Goal: Transaction & Acquisition: Purchase product/service

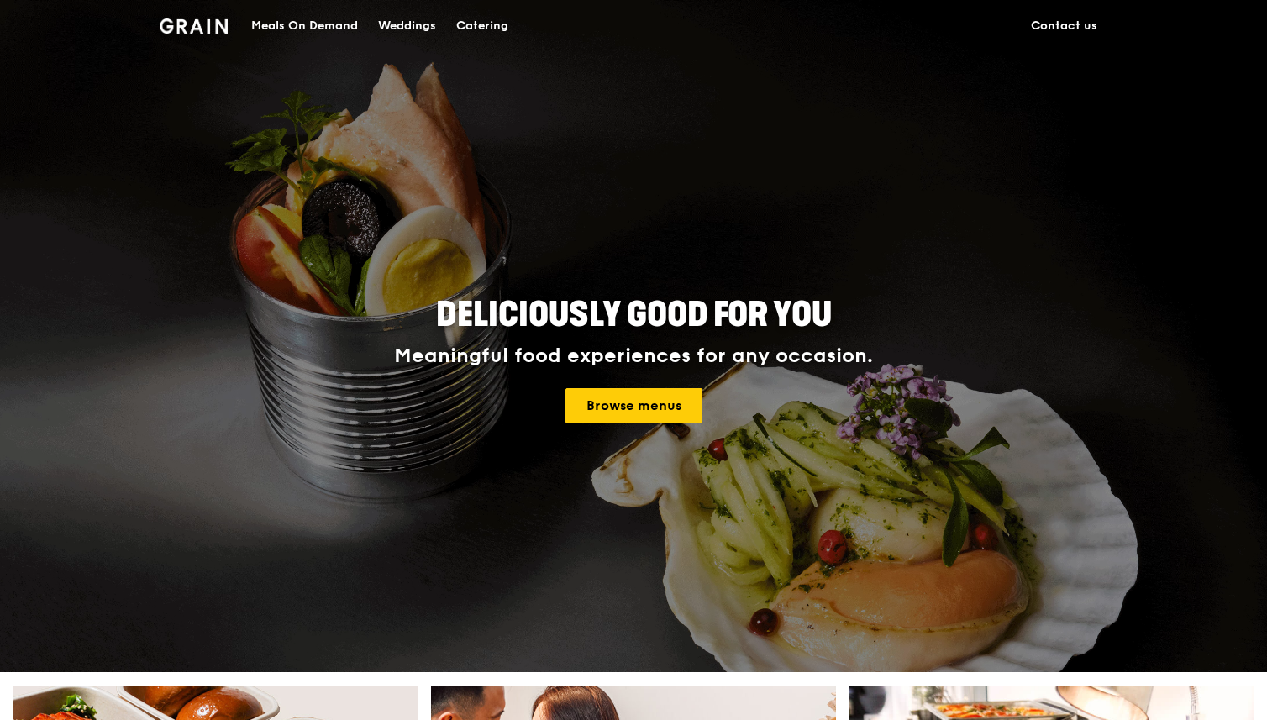
click at [313, 26] on div "Meals On Demand" at bounding box center [304, 26] width 107 height 50
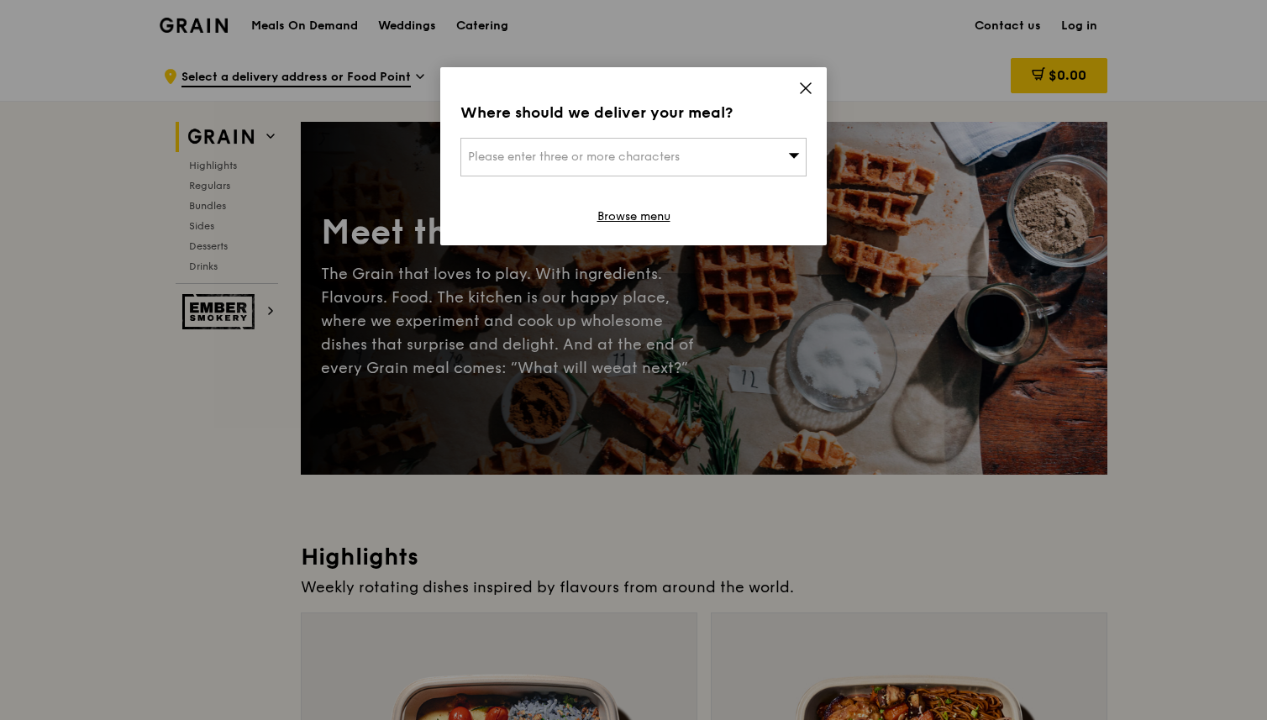
click at [806, 88] on icon at bounding box center [806, 88] width 10 height 10
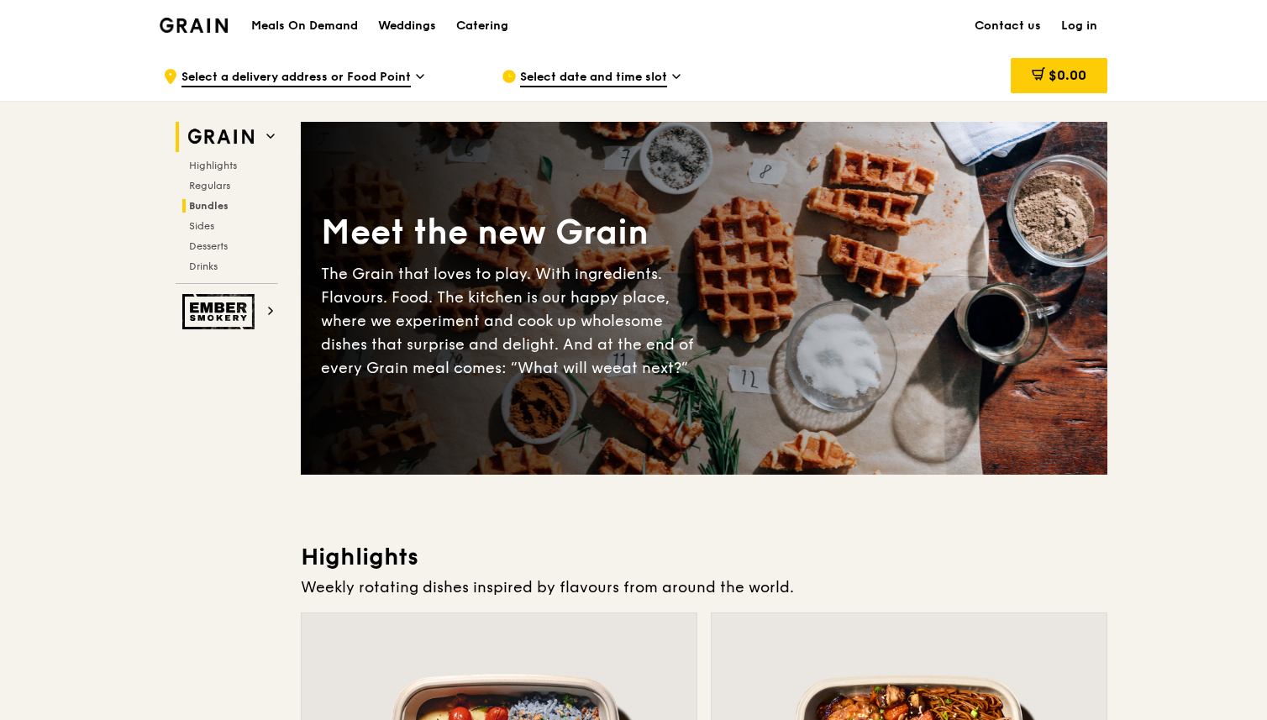
click at [214, 207] on span "Bundles" at bounding box center [209, 206] width 40 height 12
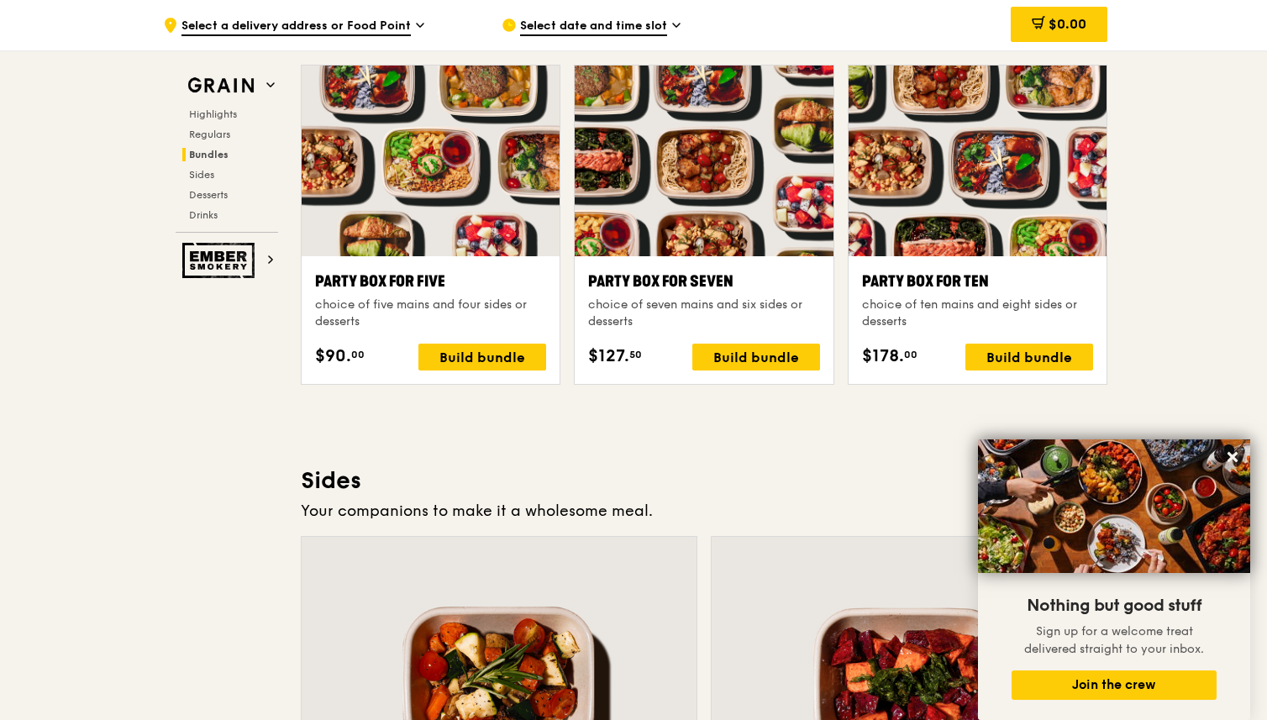
scroll to position [3362, 0]
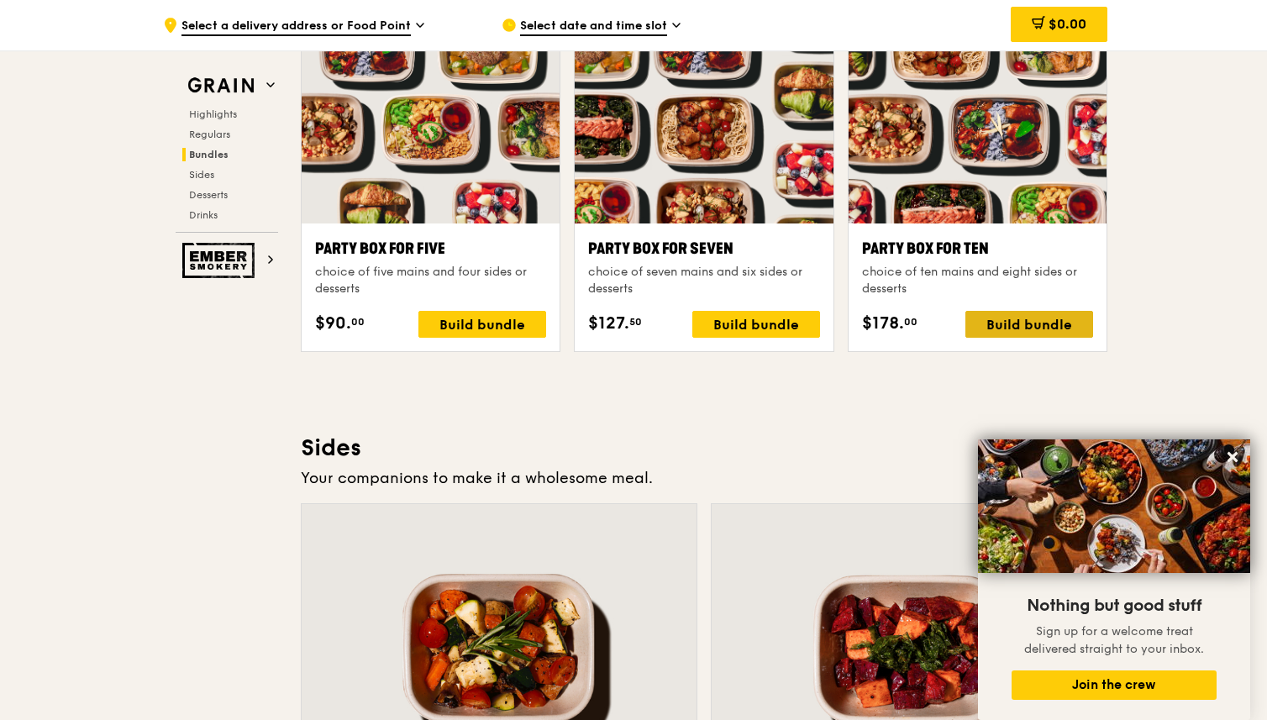
click at [1039, 329] on div "Build bundle" at bounding box center [1030, 324] width 128 height 27
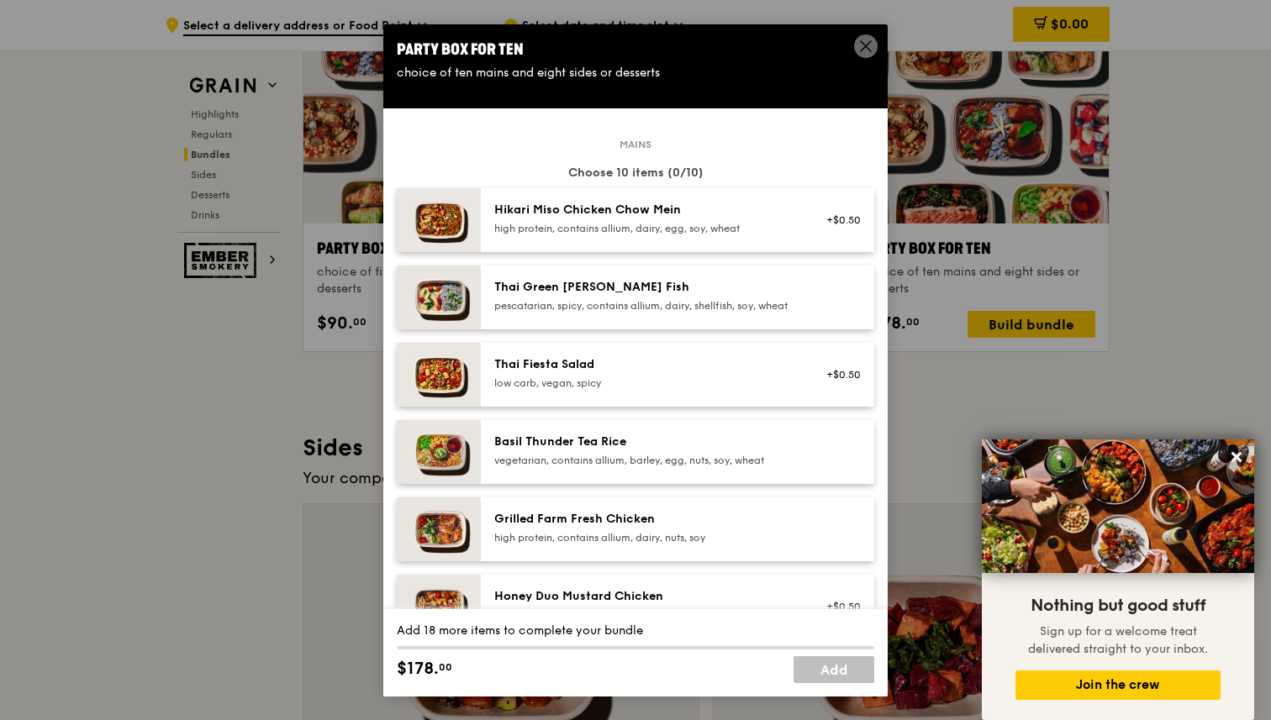
click at [437, 224] on img at bounding box center [439, 220] width 84 height 64
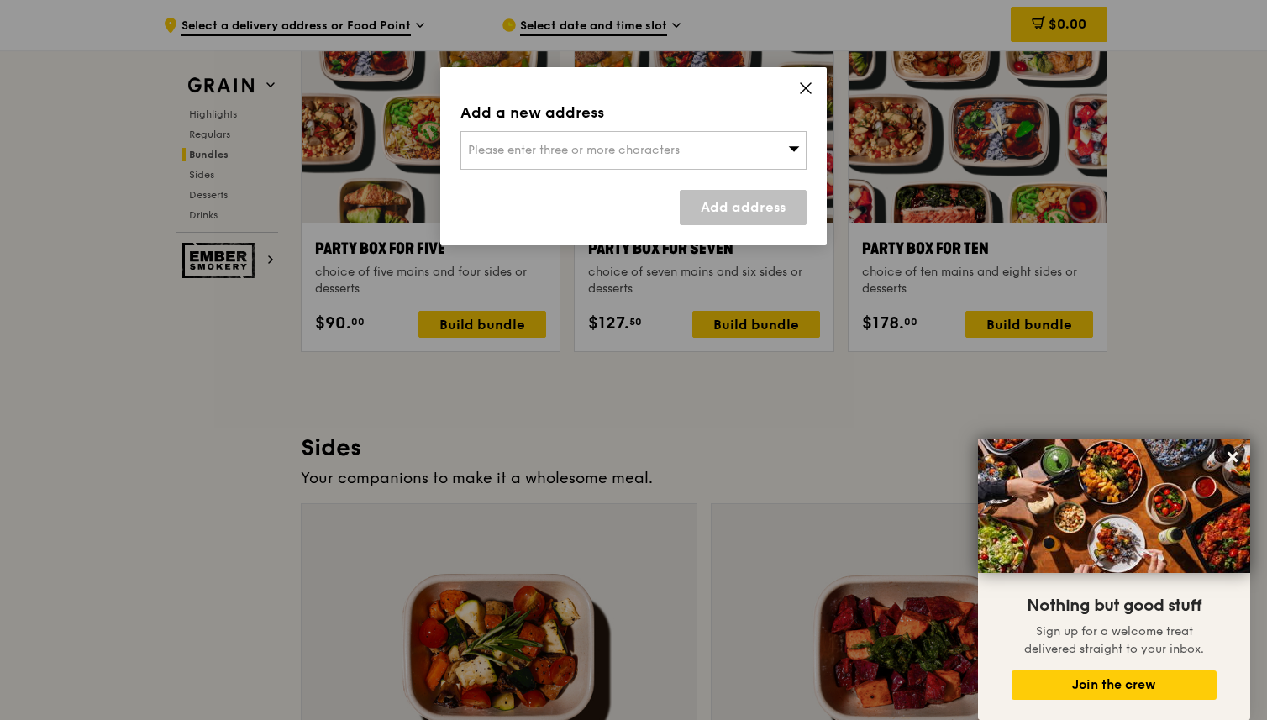
click at [726, 145] on div "Please enter three or more characters" at bounding box center [634, 150] width 346 height 39
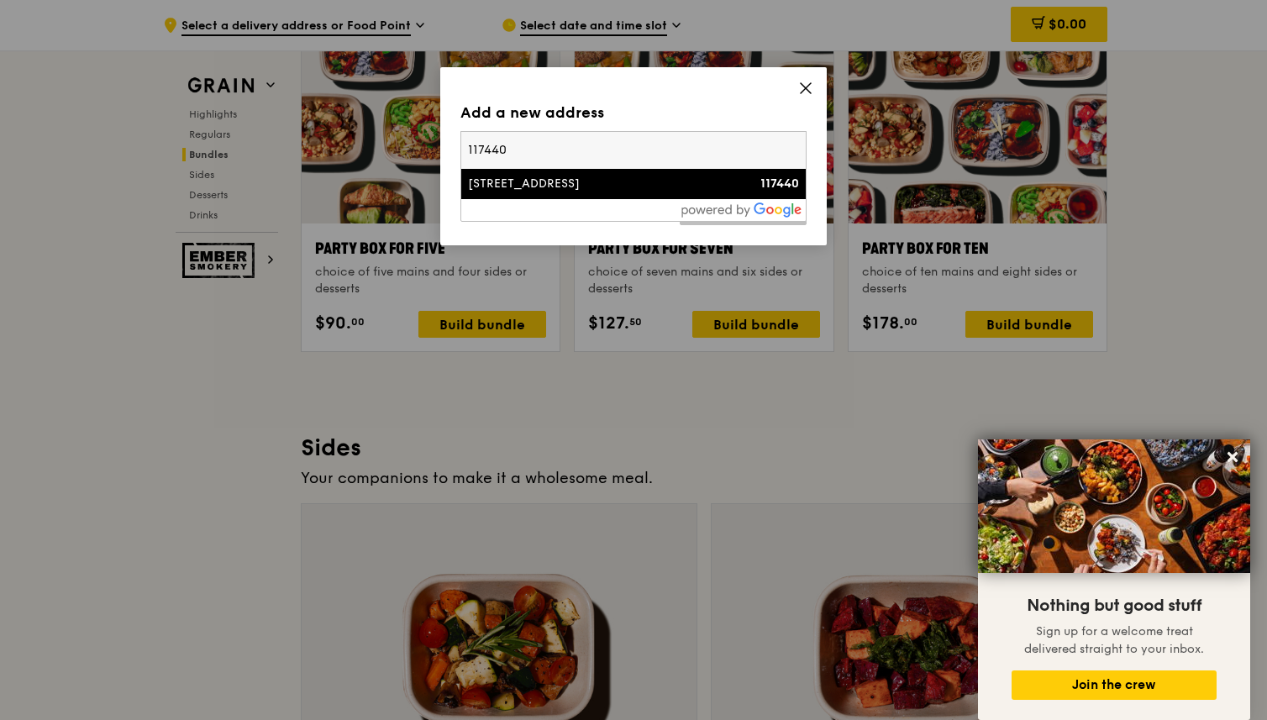
type input "117440"
click at [644, 195] on li "[STREET_ADDRESS] 117440" at bounding box center [633, 184] width 345 height 30
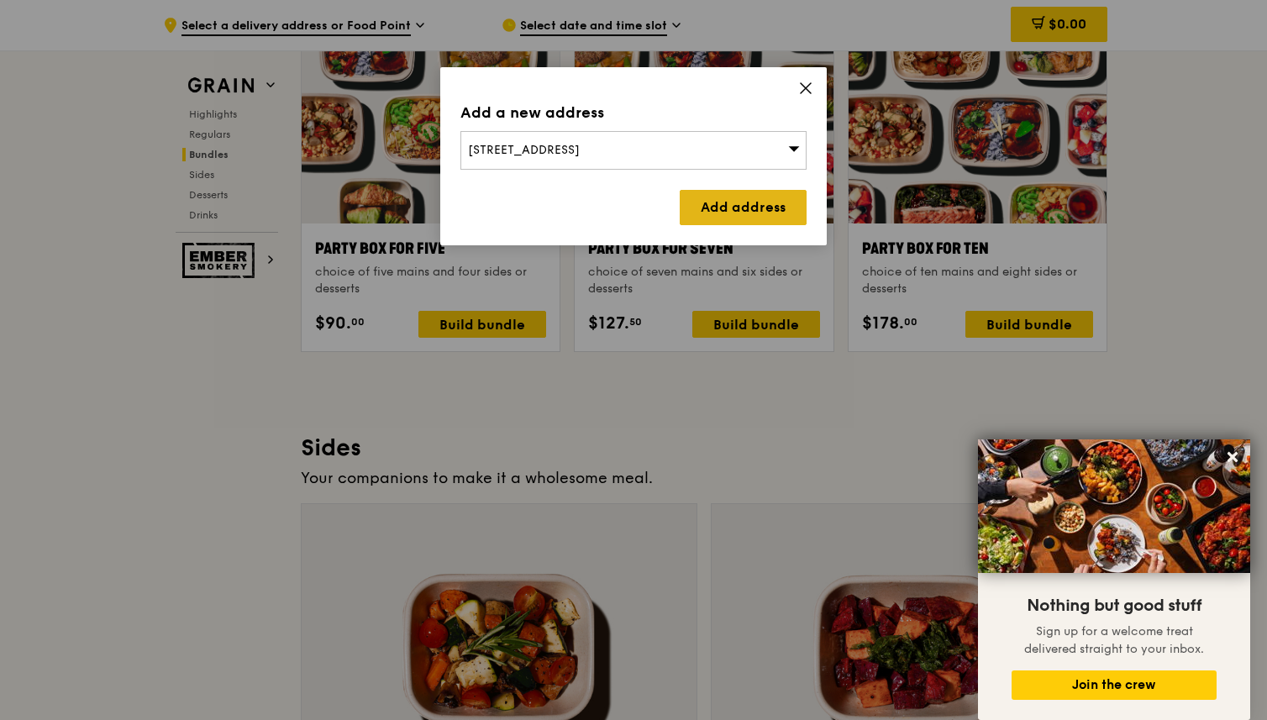
click at [735, 213] on link "Add address" at bounding box center [743, 207] width 127 height 35
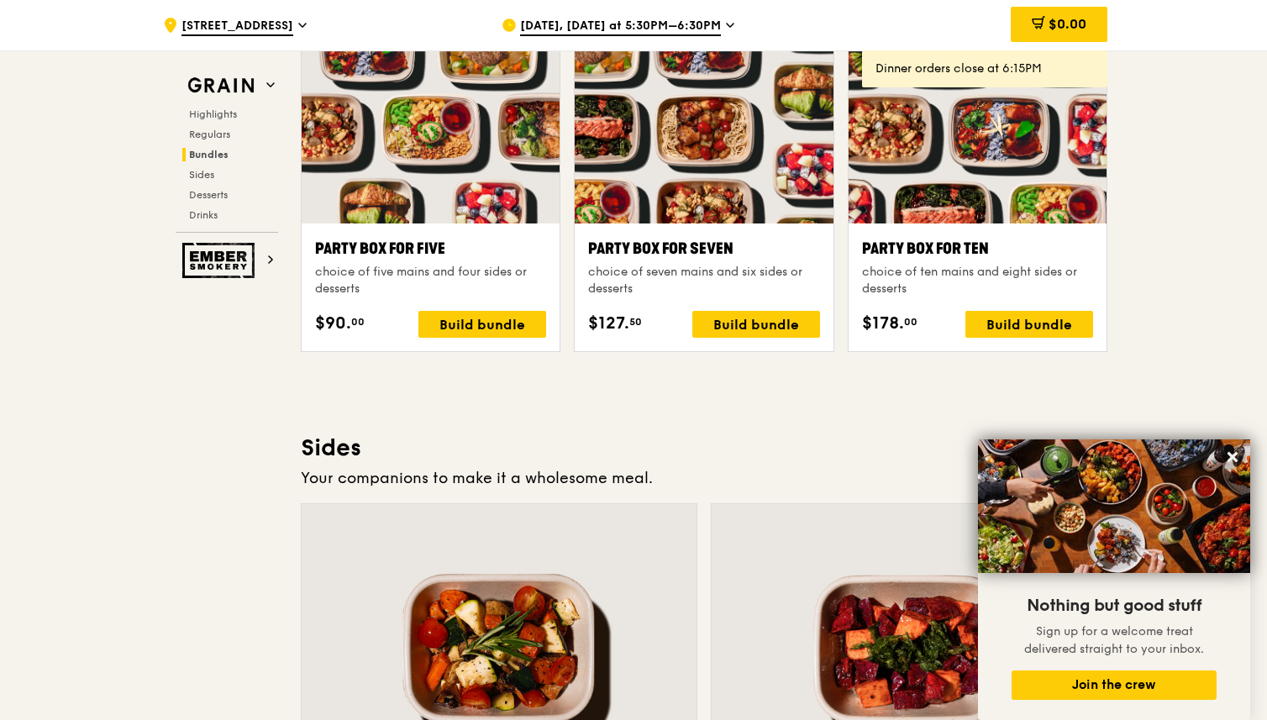
click at [619, 25] on span "[DATE], [DATE] at 5:30PM–6:30PM" at bounding box center [620, 27] width 201 height 18
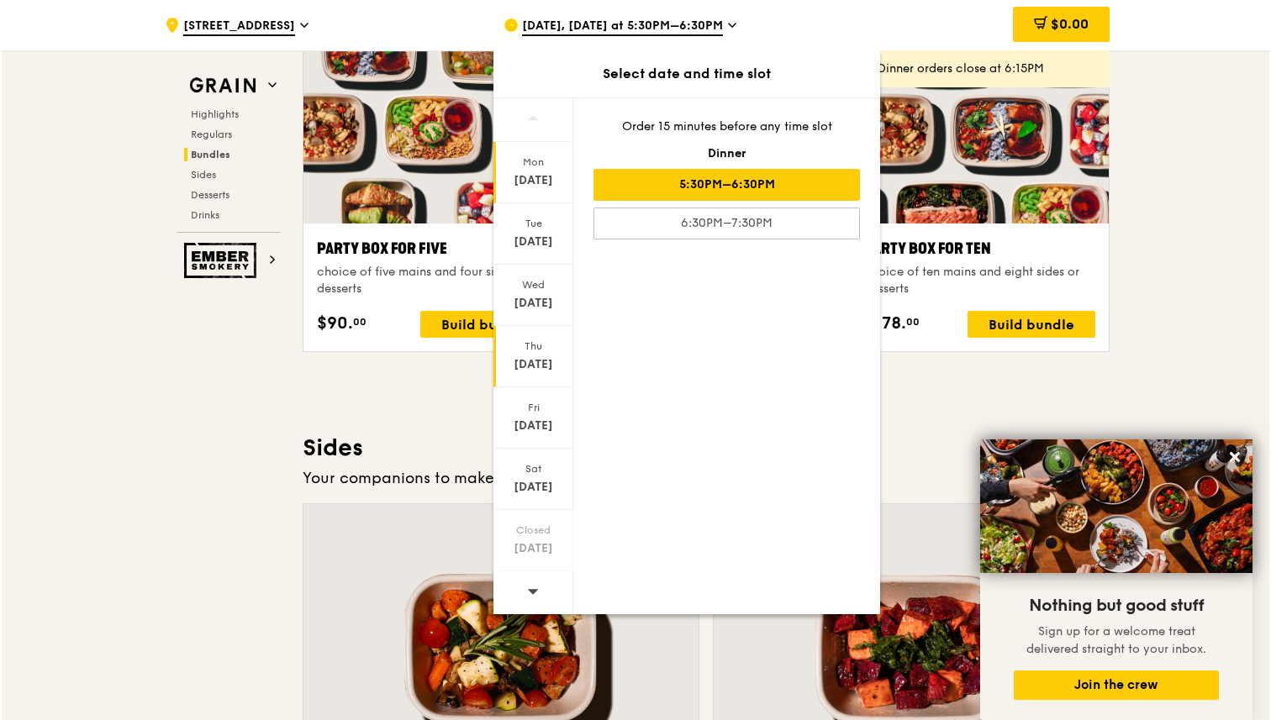
scroll to position [3369, 0]
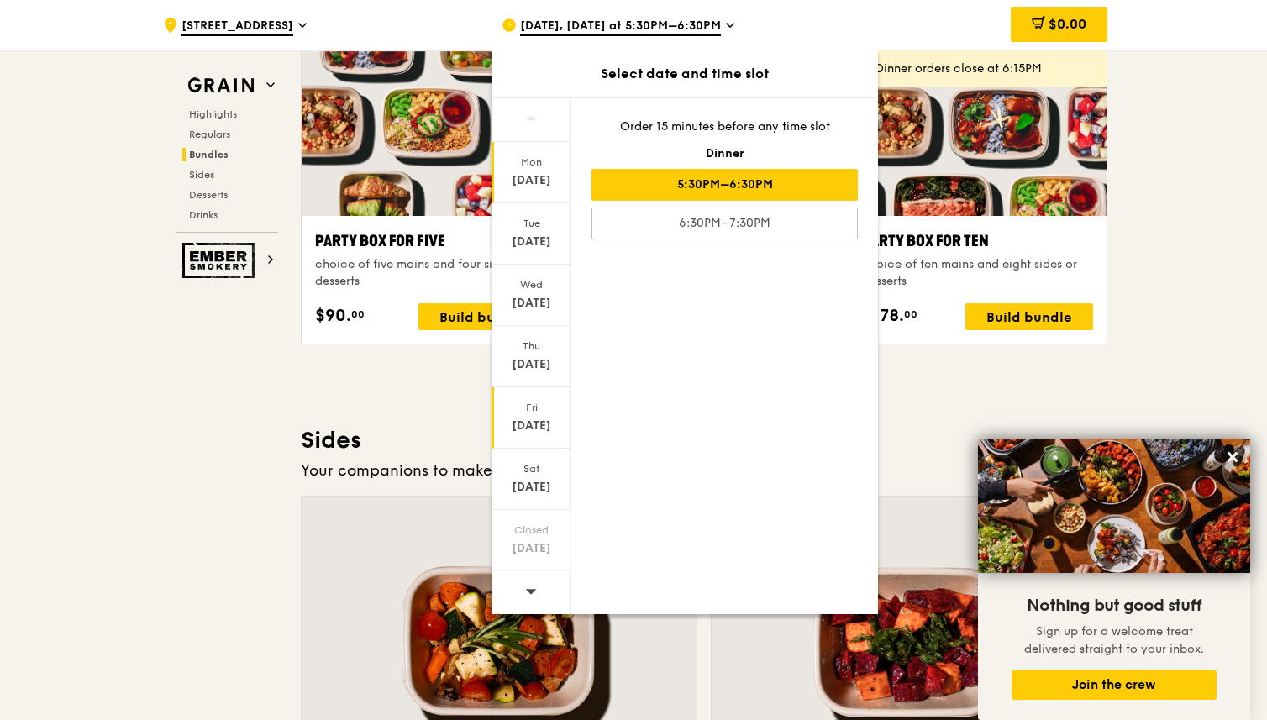
click at [535, 424] on div "[DATE]" at bounding box center [531, 426] width 75 height 17
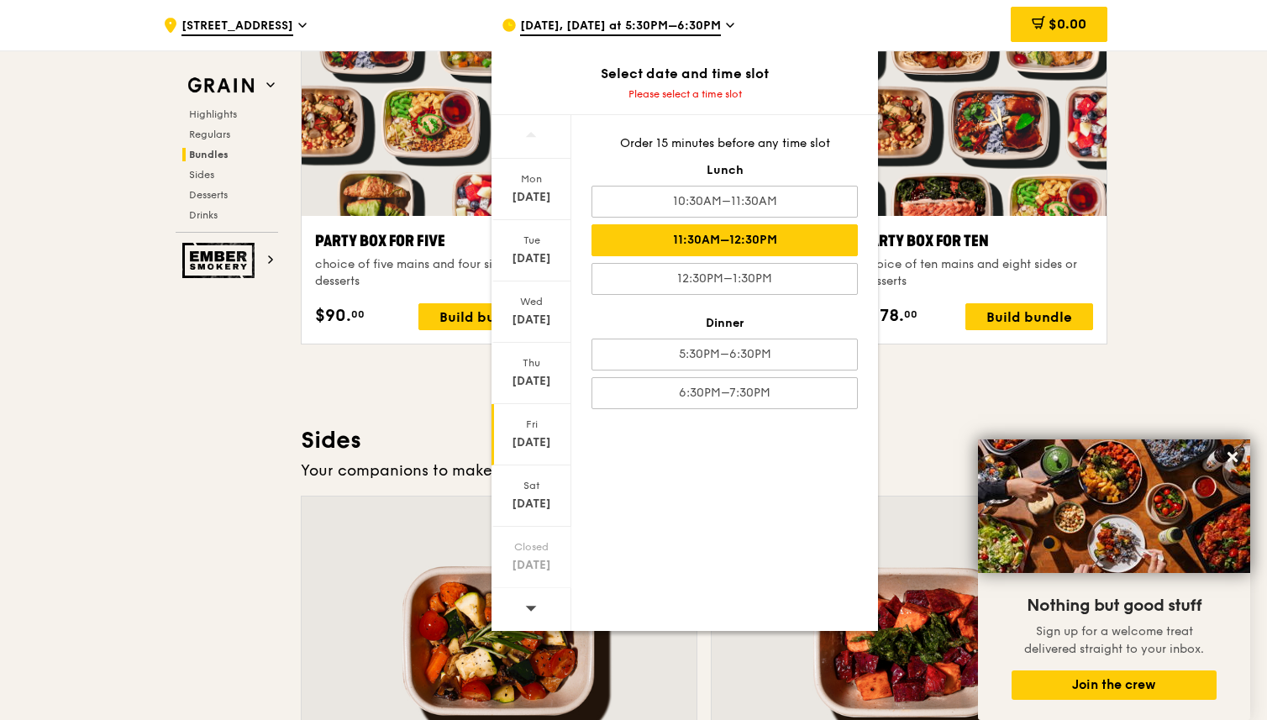
click at [747, 240] on div "11:30AM–12:30PM" at bounding box center [725, 240] width 266 height 32
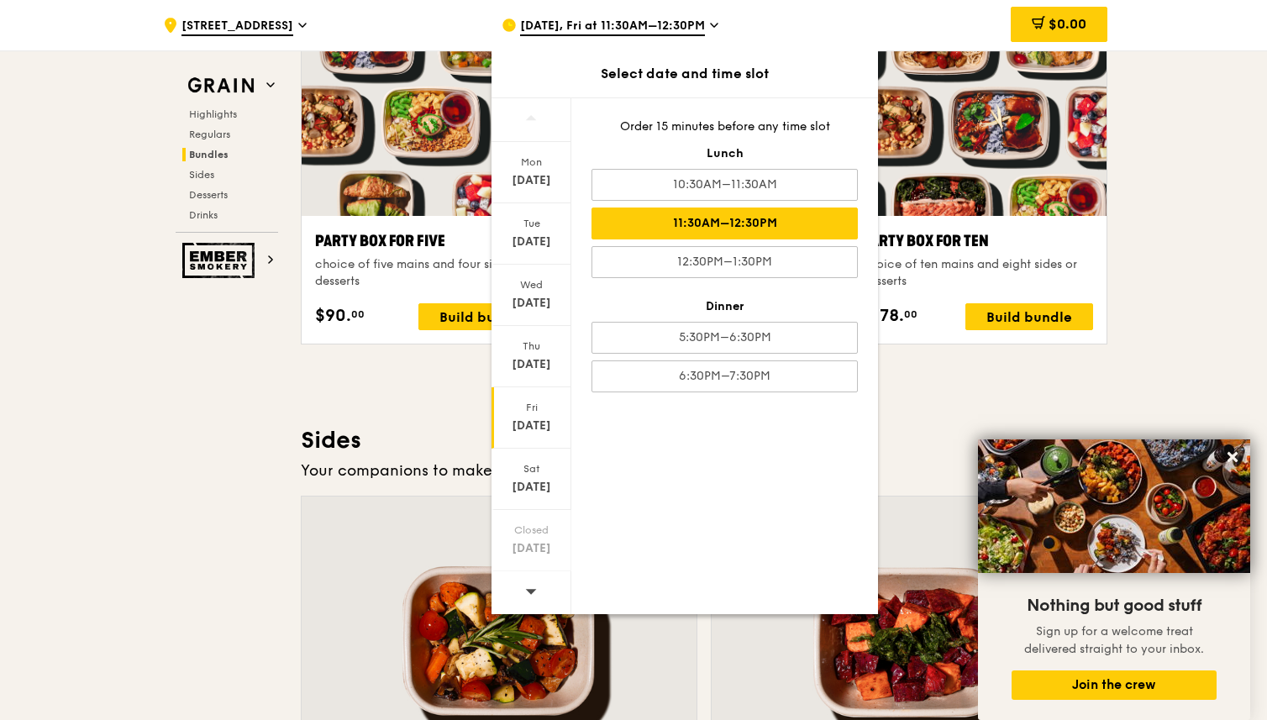
click at [1188, 322] on div ".cls-1 { fill: none; stroke: #fff; stroke-linecap: round; stroke-linejoin: roun…" at bounding box center [633, 221] width 1267 height 7080
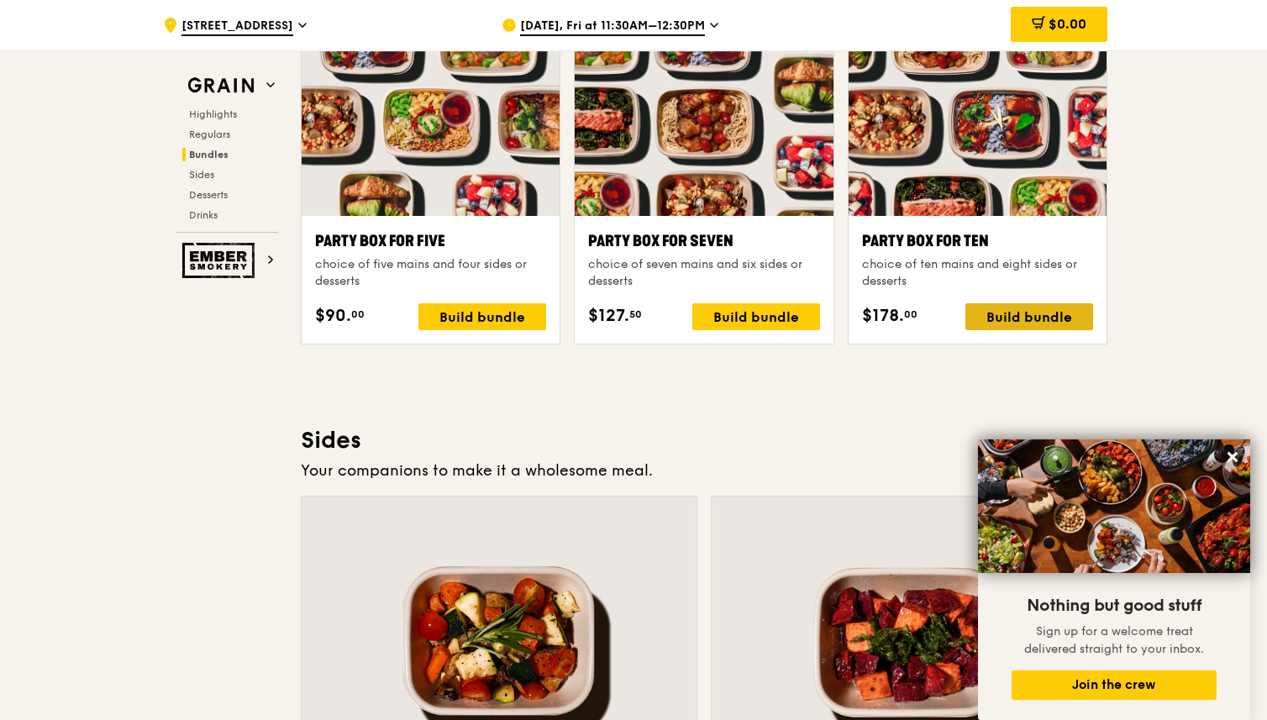
click at [1010, 319] on div "Build bundle" at bounding box center [1030, 316] width 128 height 27
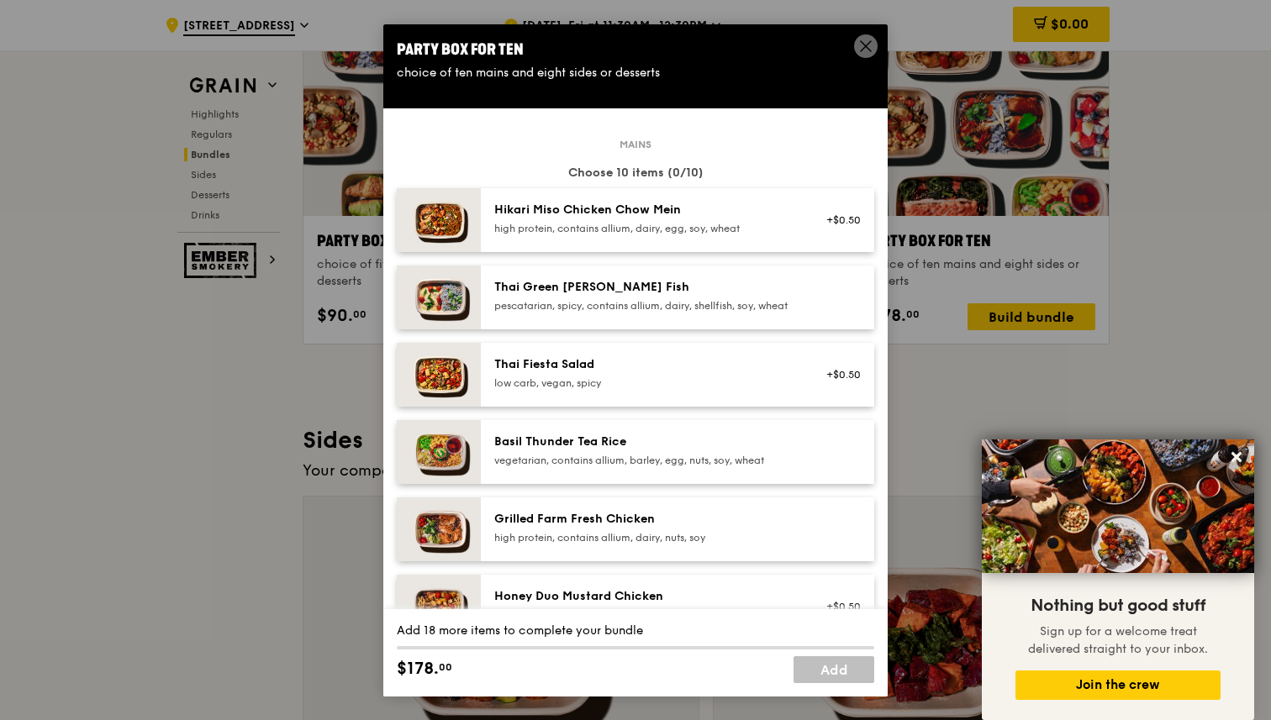
click at [435, 221] on img at bounding box center [439, 220] width 84 height 64
click at [517, 223] on div "high protein, contains allium, dairy, egg, soy, wheat" at bounding box center [645, 228] width 302 height 13
click at [440, 223] on img at bounding box center [439, 220] width 84 height 64
click at [443, 224] on img at bounding box center [439, 220] width 84 height 64
click at [441, 226] on img at bounding box center [439, 220] width 84 height 64
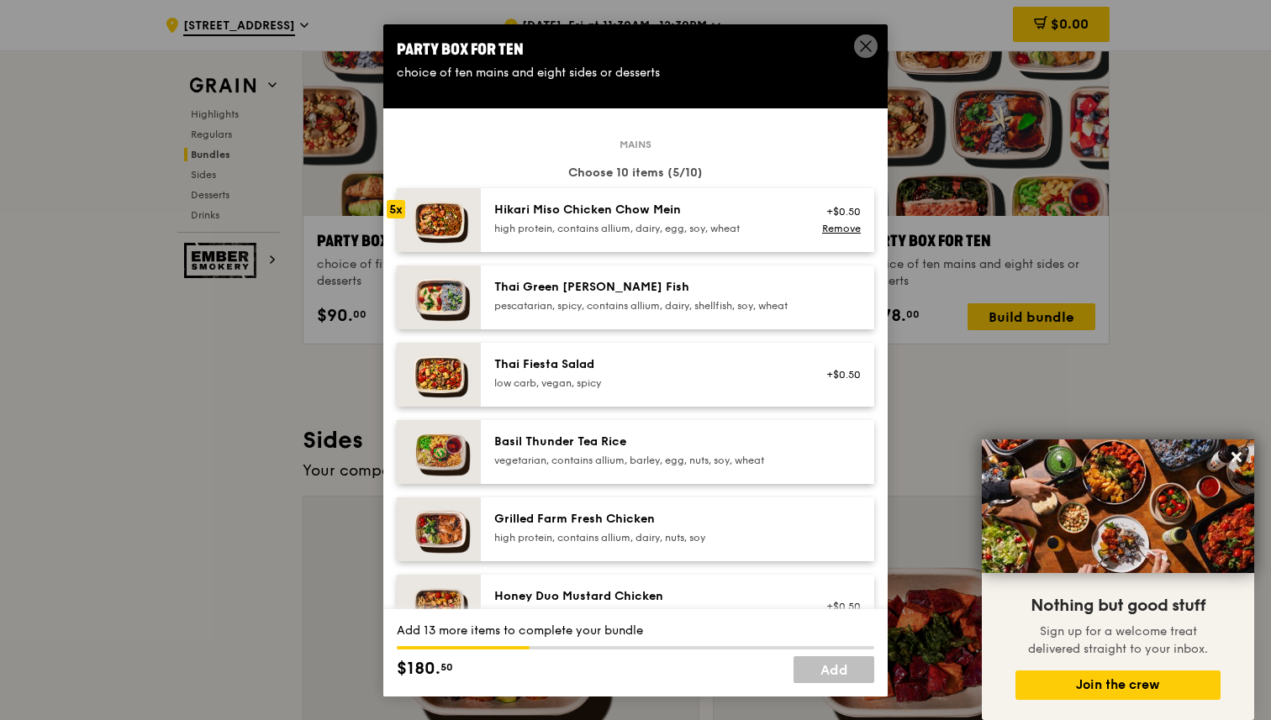
click at [441, 226] on img at bounding box center [439, 220] width 84 height 64
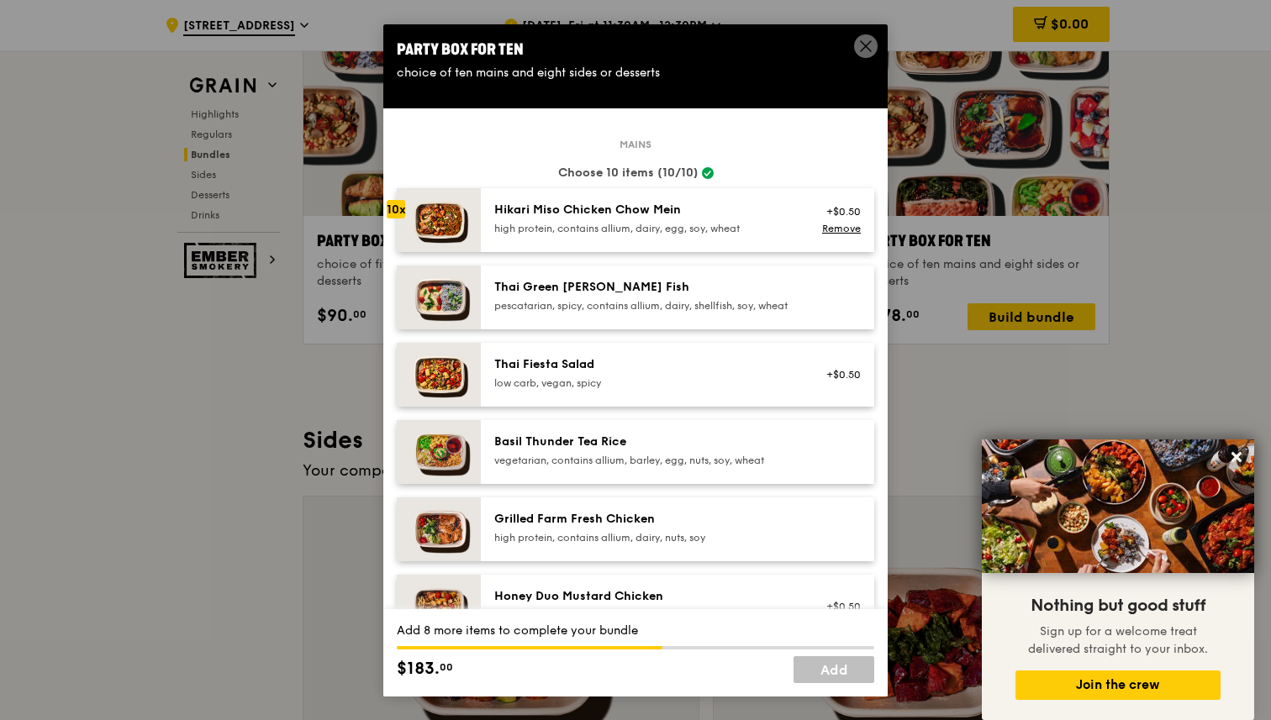
click at [441, 226] on img at bounding box center [439, 220] width 84 height 64
click at [461, 313] on img at bounding box center [439, 298] width 84 height 64
click at [438, 230] on img at bounding box center [439, 220] width 84 height 64
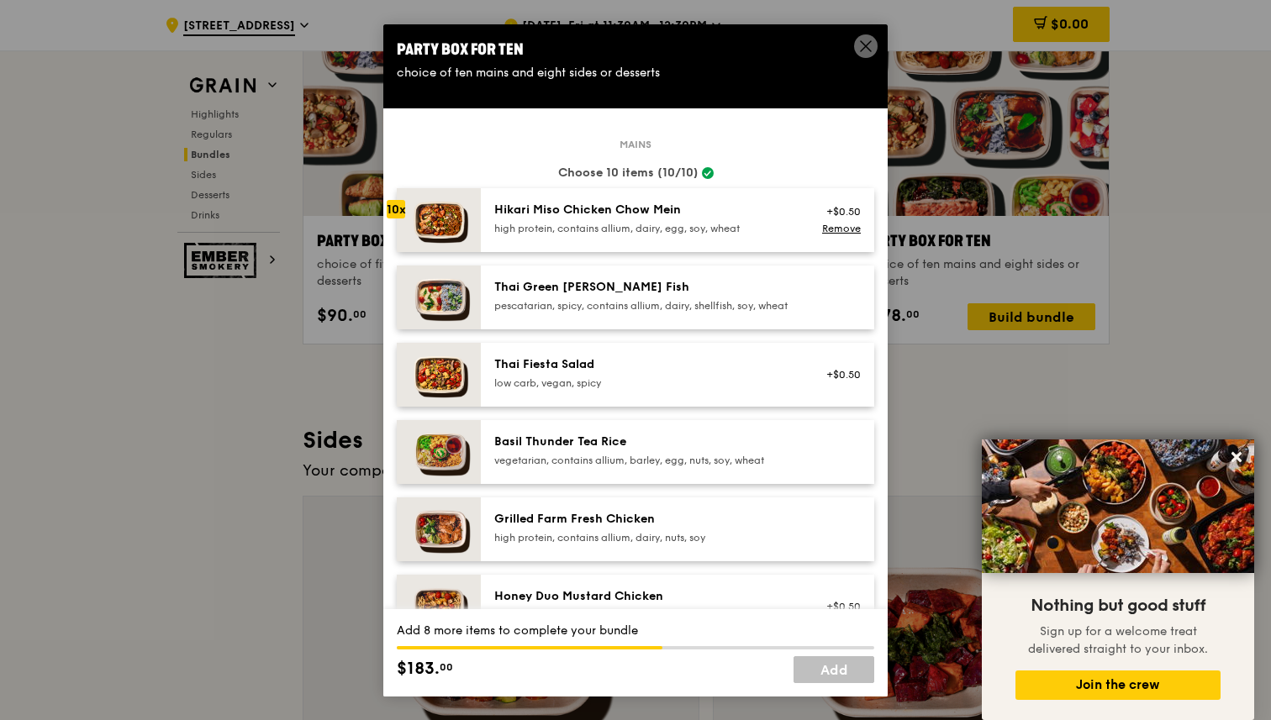
click at [438, 230] on img at bounding box center [439, 220] width 84 height 64
click at [402, 218] on div "10x" at bounding box center [396, 209] width 18 height 18
click at [838, 227] on link "Remove" at bounding box center [841, 229] width 39 height 12
click at [439, 306] on img at bounding box center [439, 298] width 84 height 64
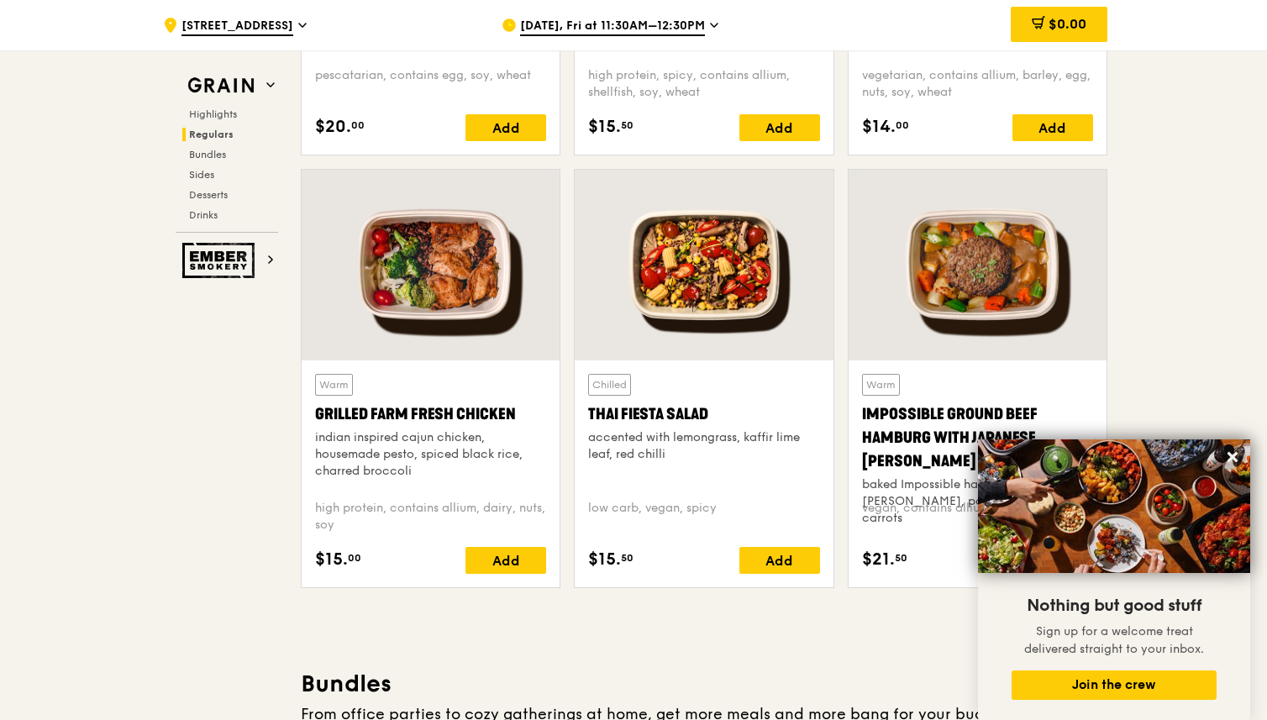
scroll to position [1785, 0]
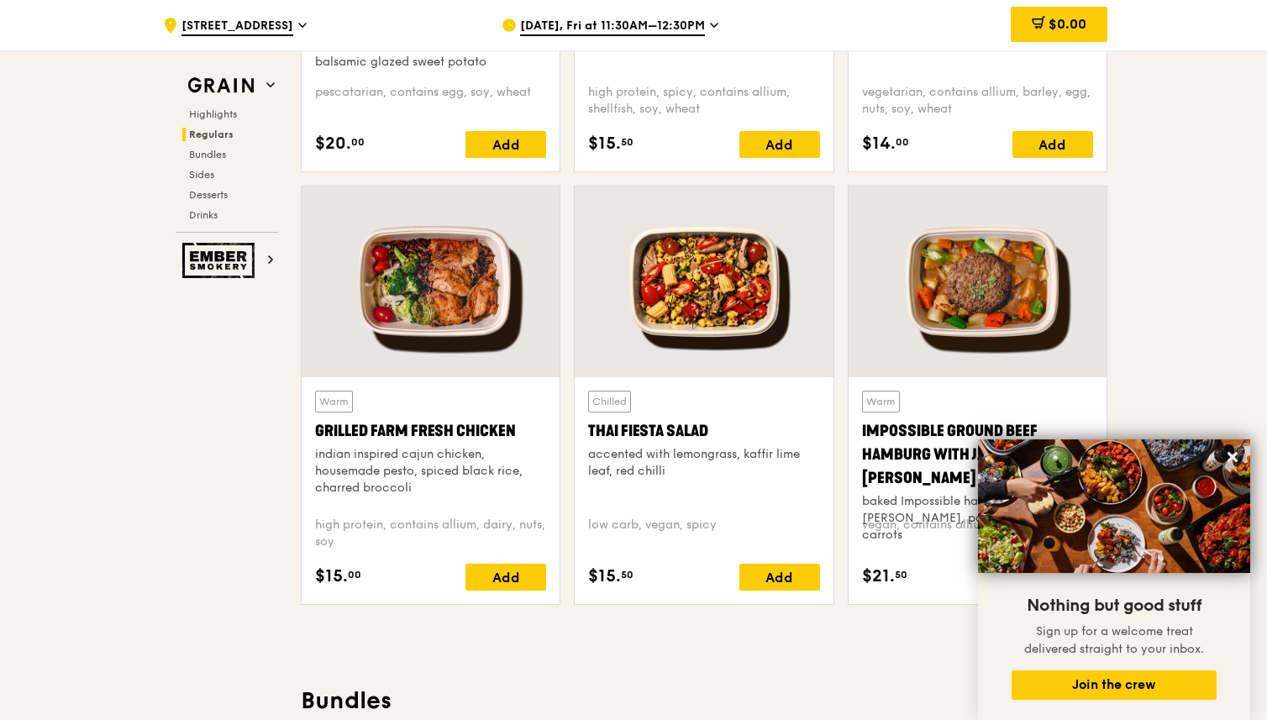
click at [444, 275] on div at bounding box center [431, 282] width 258 height 191
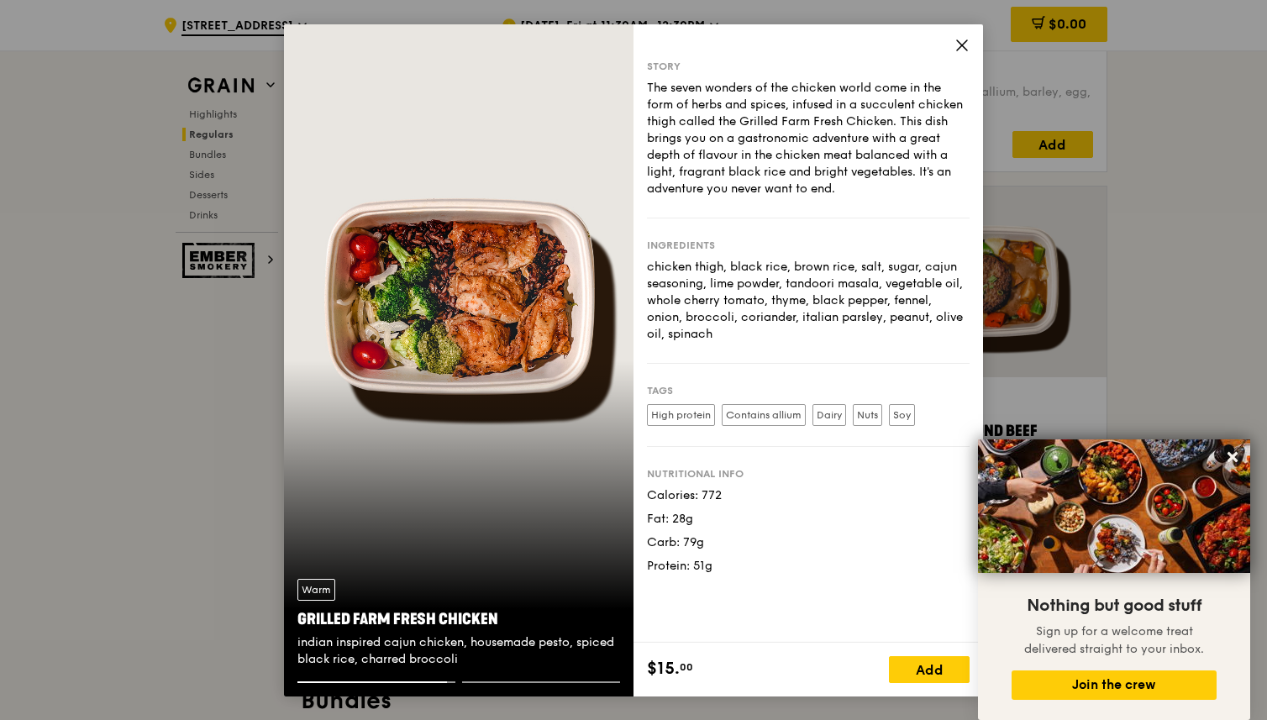
click at [961, 44] on icon at bounding box center [962, 45] width 10 height 10
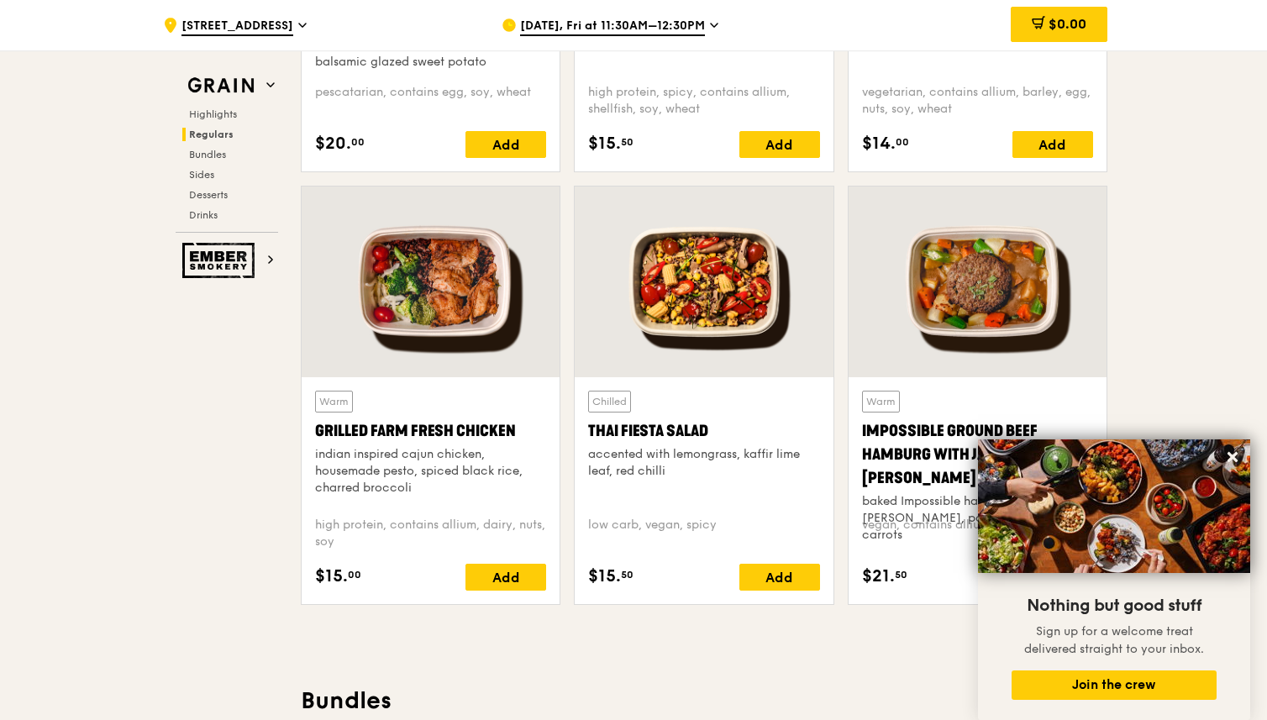
click at [726, 276] on div at bounding box center [704, 282] width 258 height 191
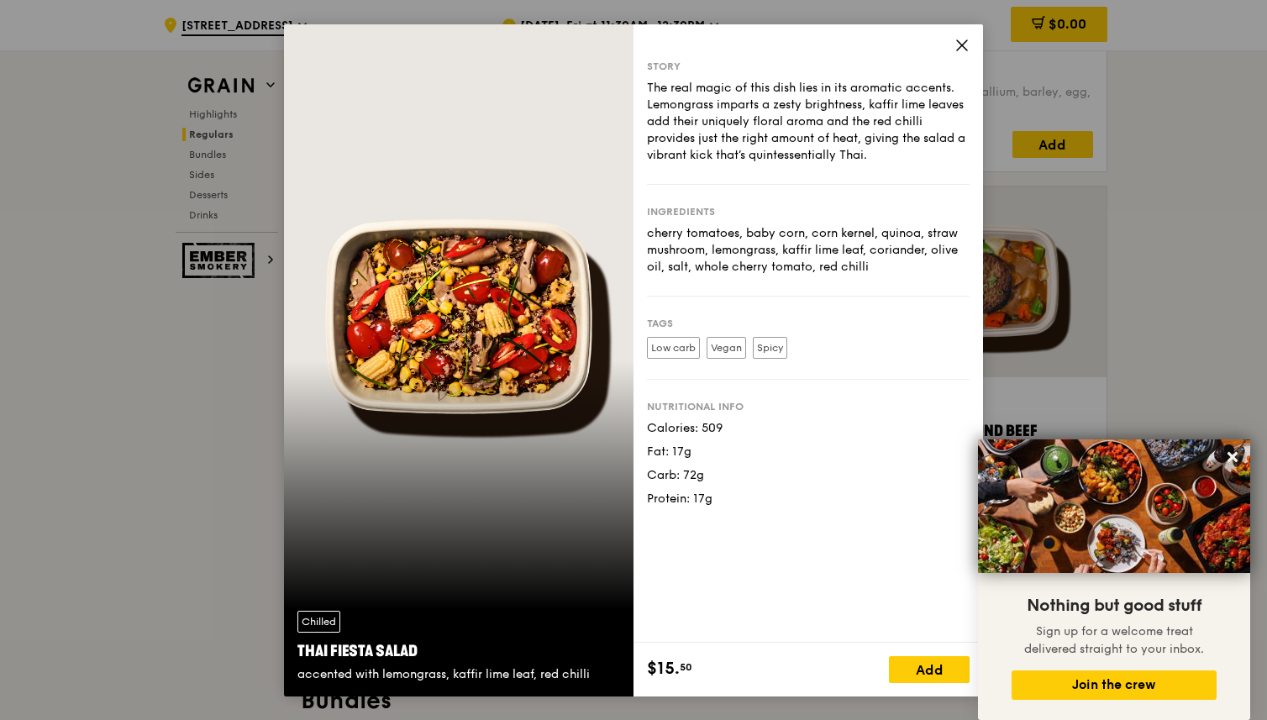
click at [959, 45] on icon at bounding box center [962, 45] width 15 height 15
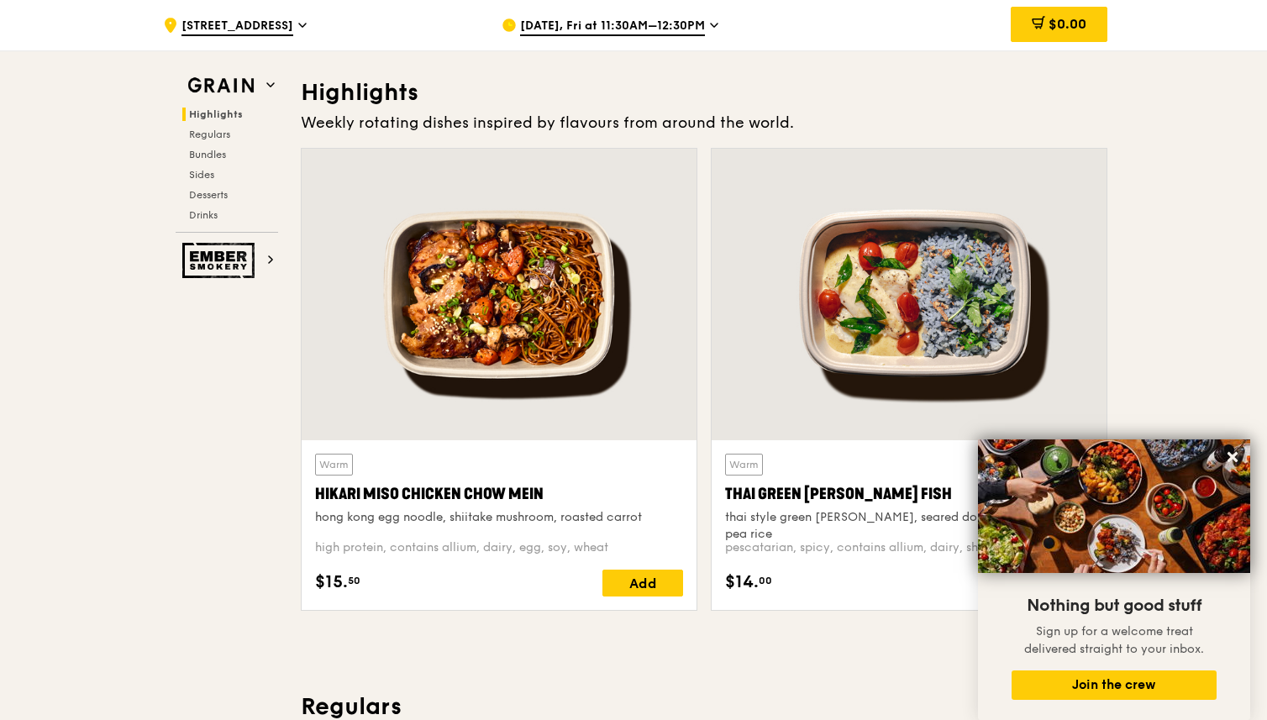
scroll to position [447, 0]
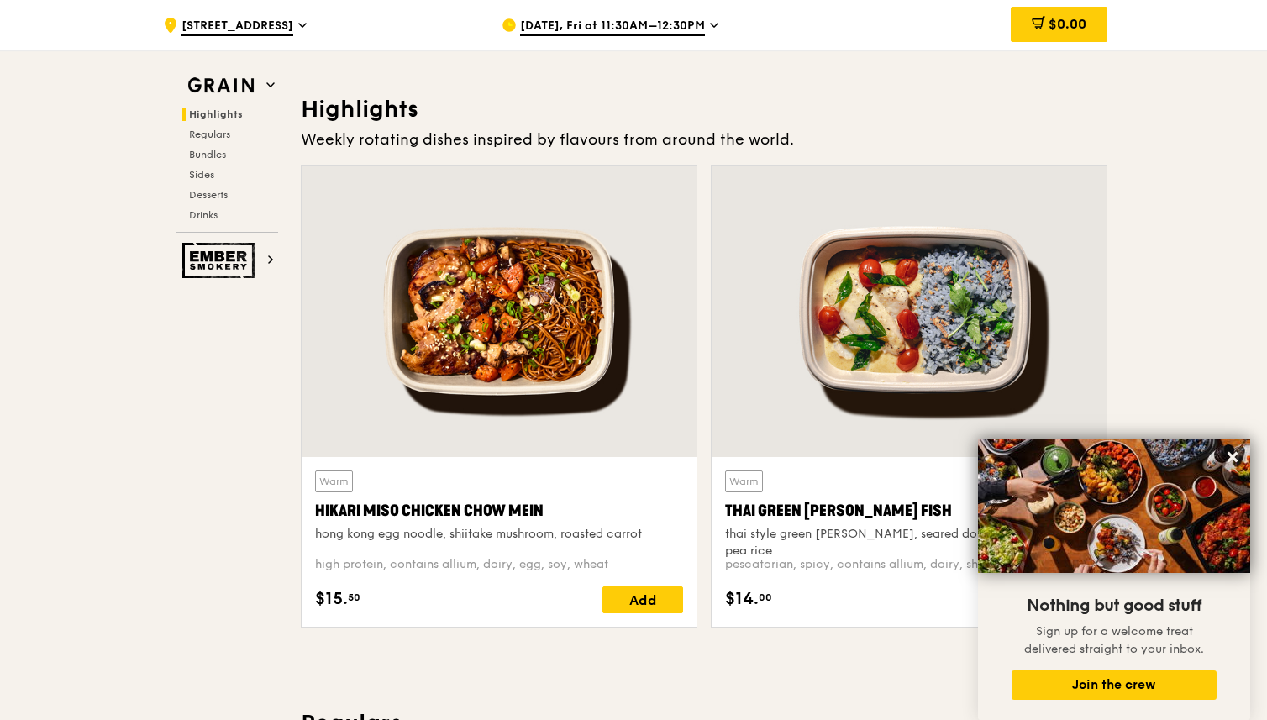
click at [519, 279] on div at bounding box center [499, 312] width 395 height 292
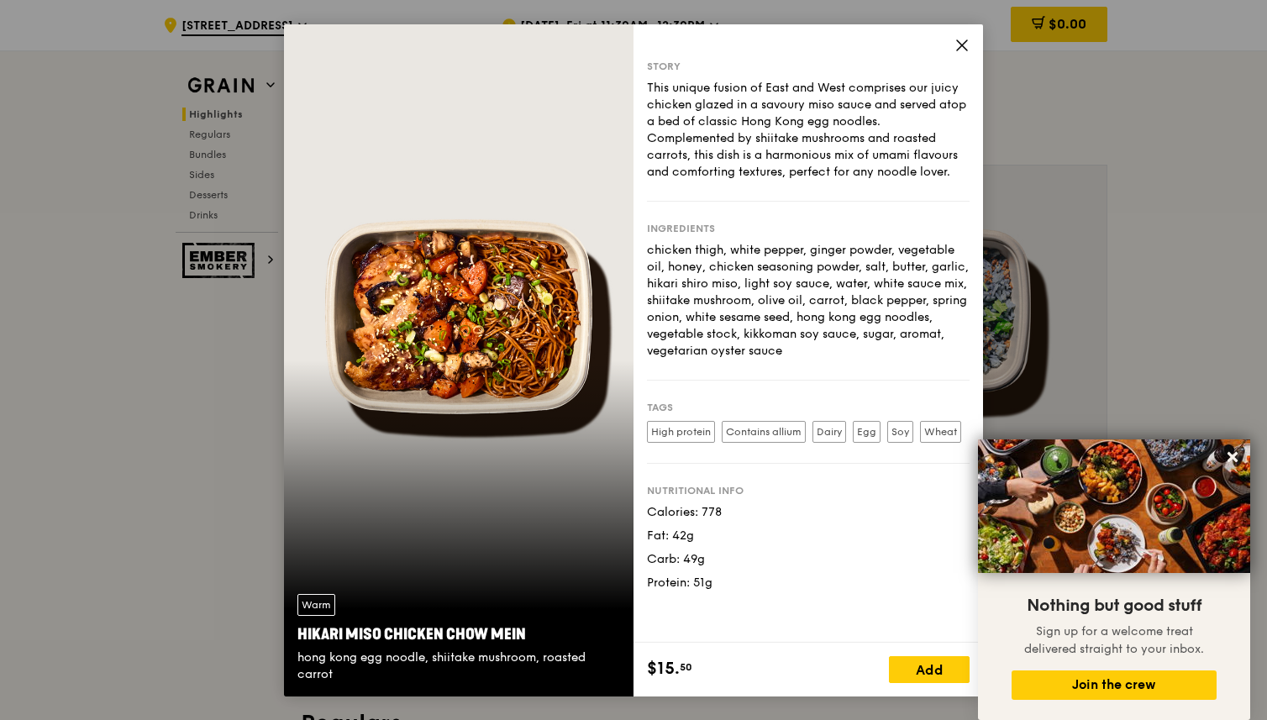
click at [959, 46] on icon at bounding box center [962, 45] width 15 height 15
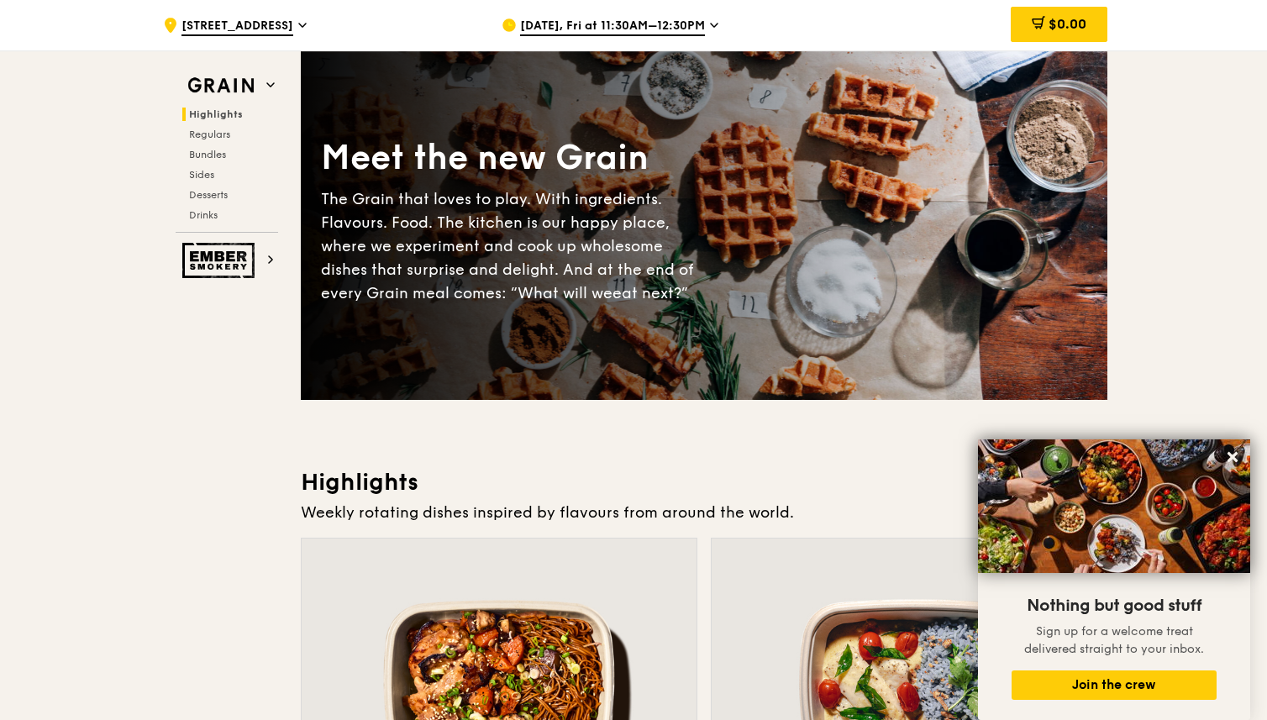
scroll to position [0, 0]
